Goal: Check status: Check status

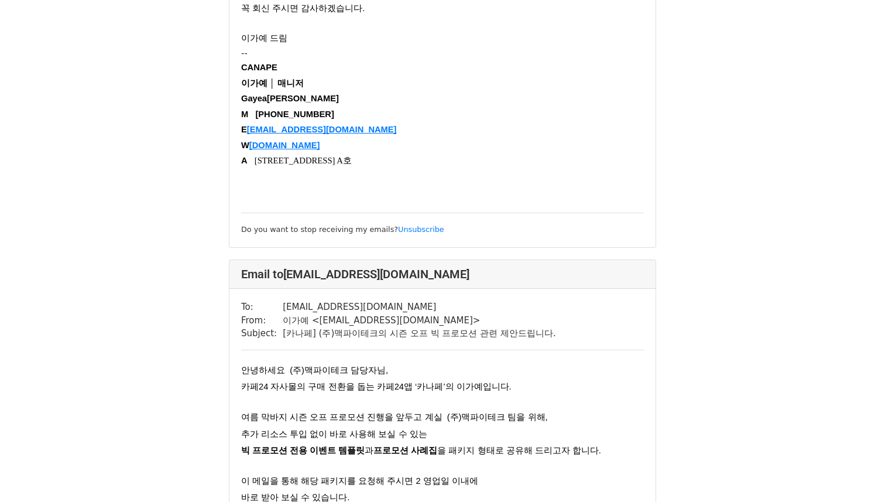
scroll to position [1434, 0]
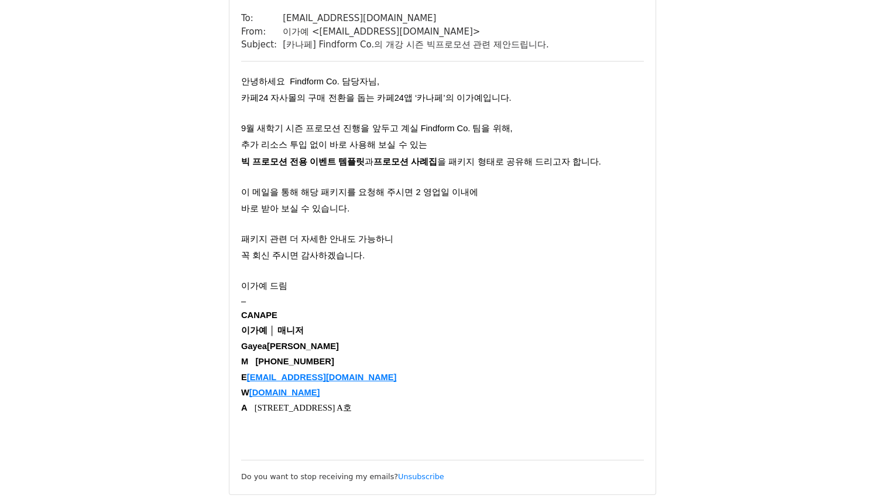
scroll to position [643, 0]
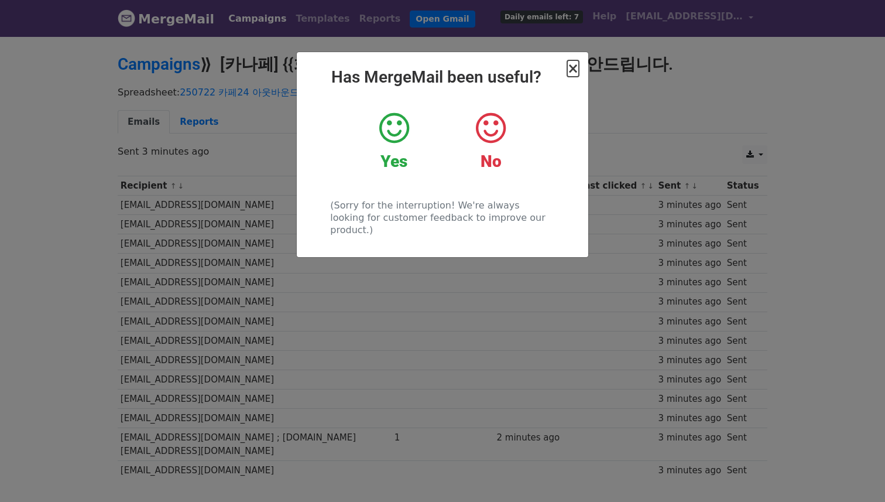
click at [577, 66] on span "×" at bounding box center [573, 68] width 12 height 16
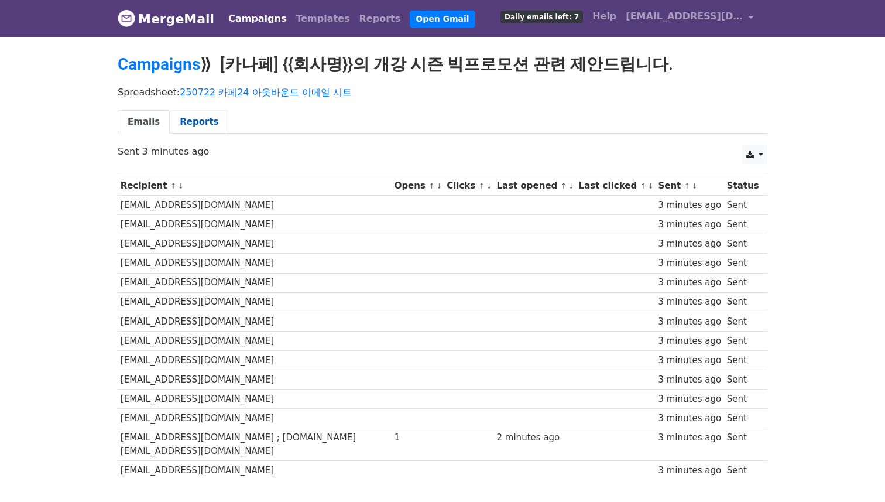
click at [196, 124] on link "Reports" at bounding box center [199, 122] width 59 height 24
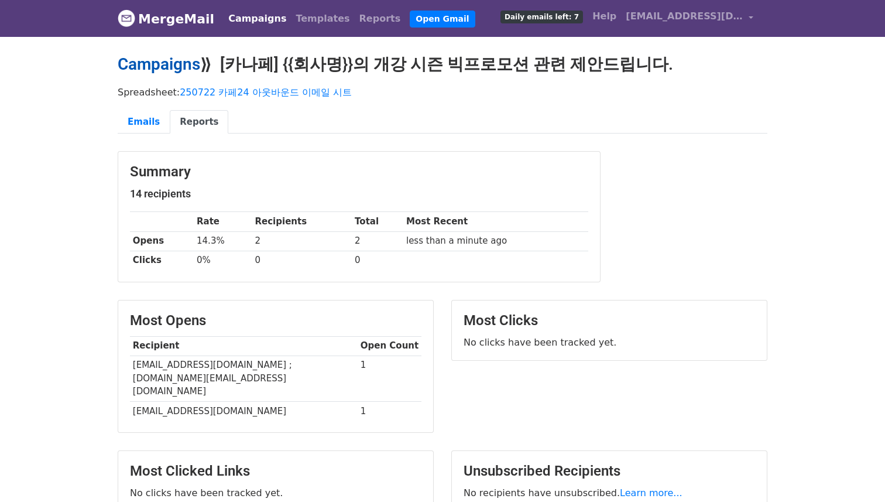
click at [164, 66] on link "Campaigns" at bounding box center [159, 63] width 83 height 19
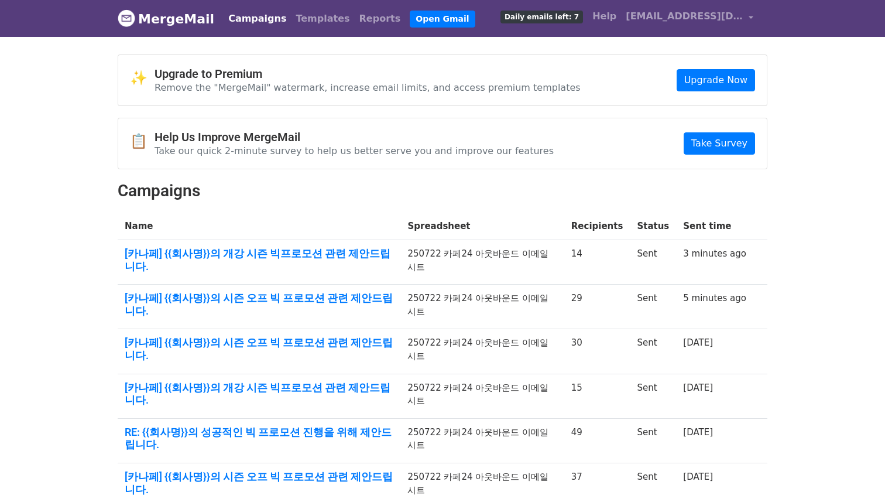
drag, startPoint x: 629, startPoint y: 354, endPoint x: 526, endPoint y: 330, distance: 105.9
click at [526, 330] on tbody "Name Spreadsheet Recipients Status Sent time [카나페] {{회사명}}의 개강 시즌 빅프로모션 관련 제안드립…" at bounding box center [443, 448] width 650 height 473
click at [327, 381] on link "[카나페] {{회사명}}의 개강 시즌 빅프로모션 관련 제안드립니다." at bounding box center [259, 393] width 269 height 25
click at [311, 336] on link "[카나페] {{회사명}}의 시즌 오프 빅 프로모션 관련 제안드립니다." at bounding box center [259, 348] width 269 height 25
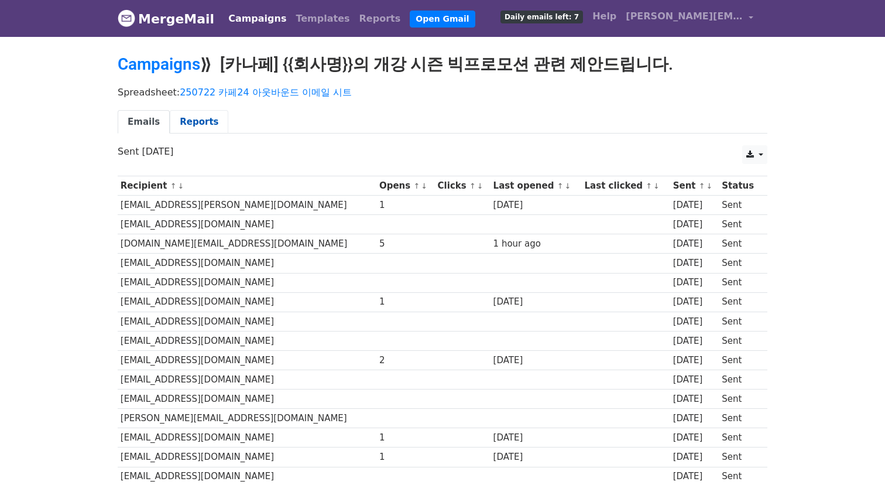
click at [197, 125] on link "Reports" at bounding box center [199, 122] width 59 height 24
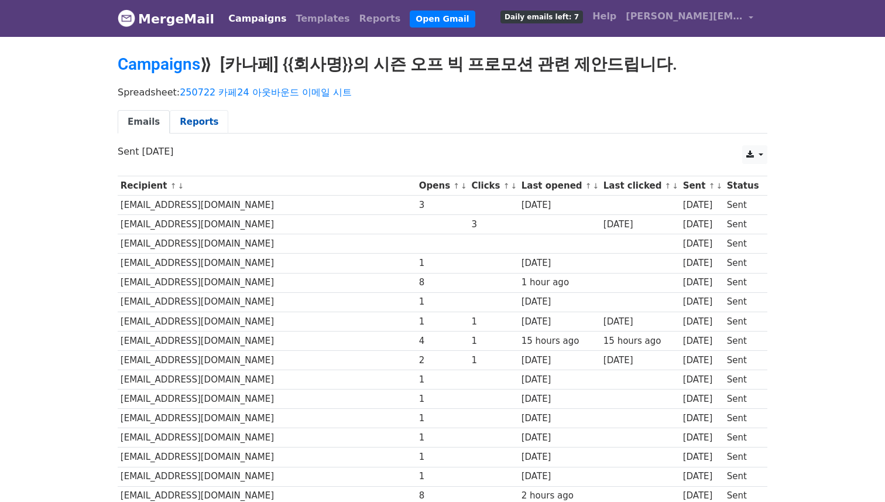
click at [183, 112] on link "Reports" at bounding box center [199, 122] width 59 height 24
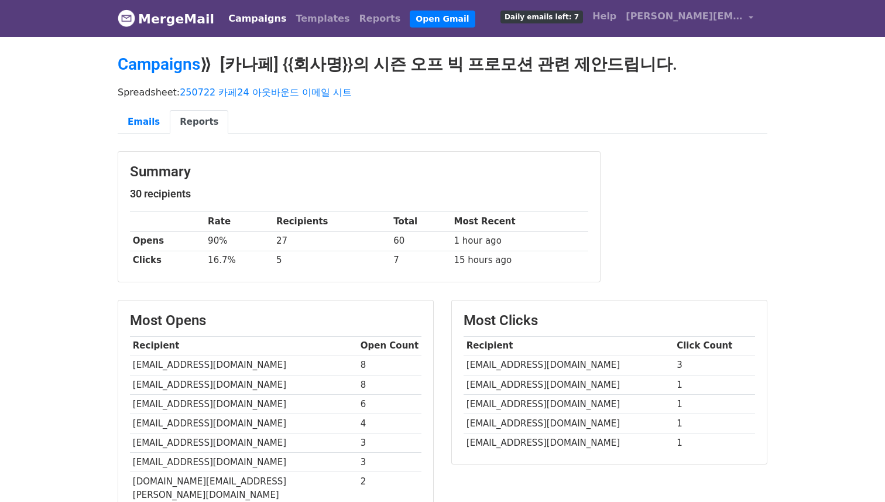
click at [276, 244] on td "27" at bounding box center [331, 240] width 117 height 19
